Goal: Task Accomplishment & Management: Manage account settings

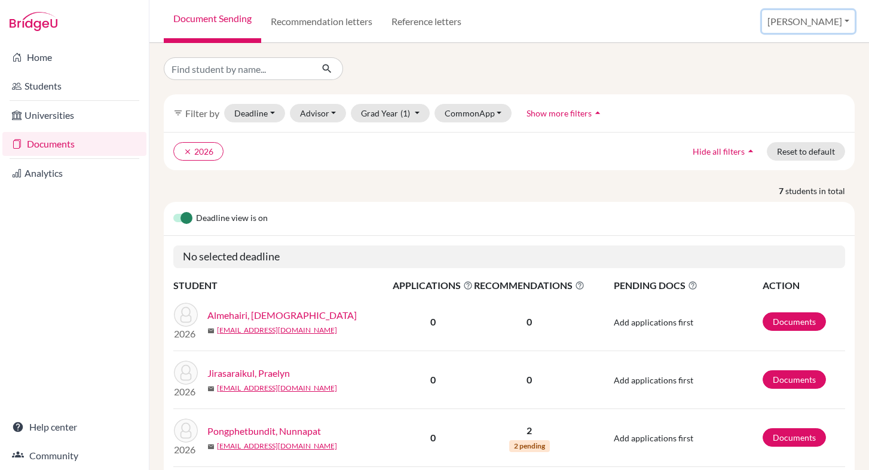
click at [817, 23] on button "[PERSON_NAME]" at bounding box center [808, 21] width 93 height 23
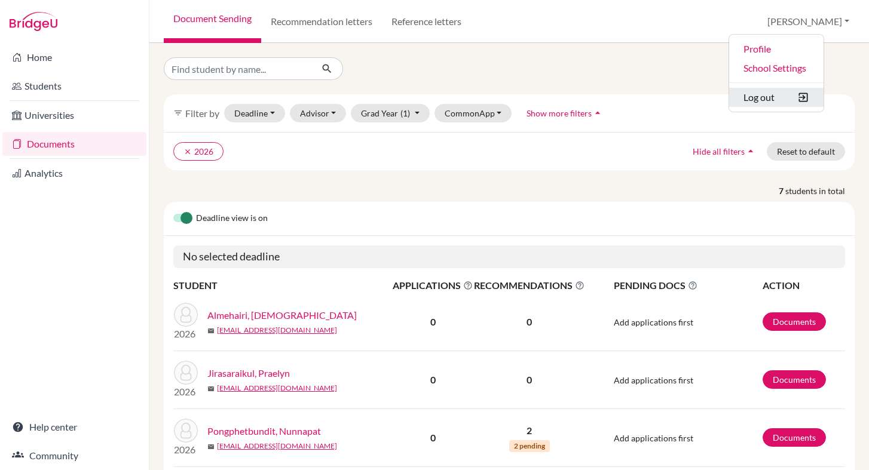
click at [782, 100] on button "Log out" at bounding box center [776, 97] width 94 height 19
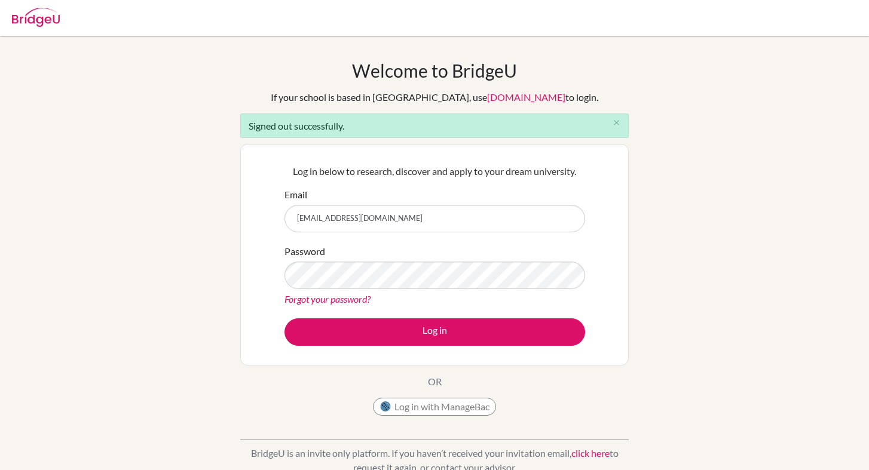
click at [407, 224] on input "[EMAIL_ADDRESS][DOMAIN_NAME]" at bounding box center [435, 218] width 301 height 27
type input "[PERSON_NAME][EMAIL_ADDRESS][DOMAIN_NAME]"
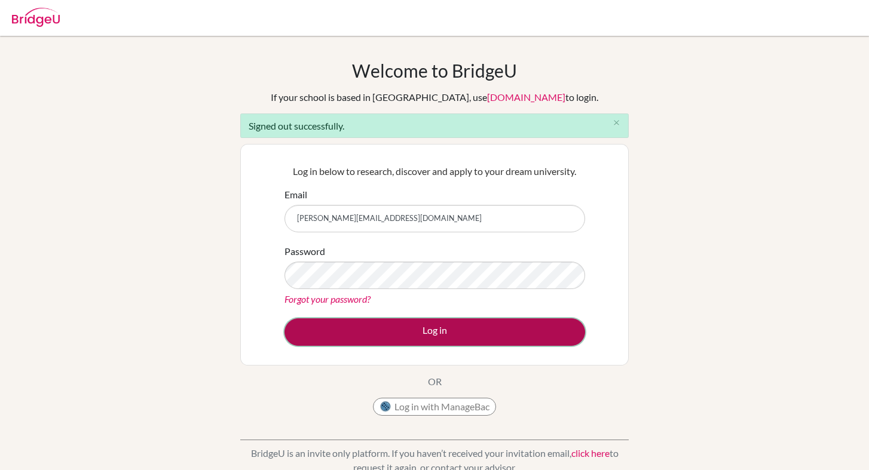
click at [442, 334] on button "Log in" at bounding box center [435, 332] width 301 height 27
